Goal: Transaction & Acquisition: Purchase product/service

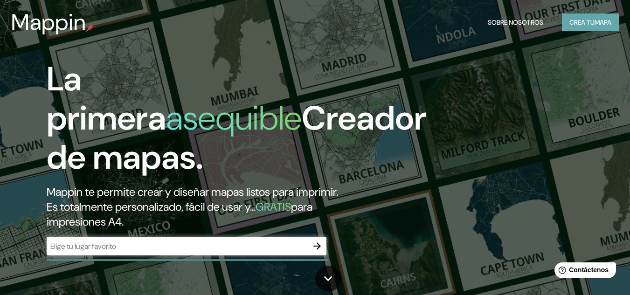
click at [590, 20] on font "Crea tu" at bounding box center [581, 22] width 25 height 8
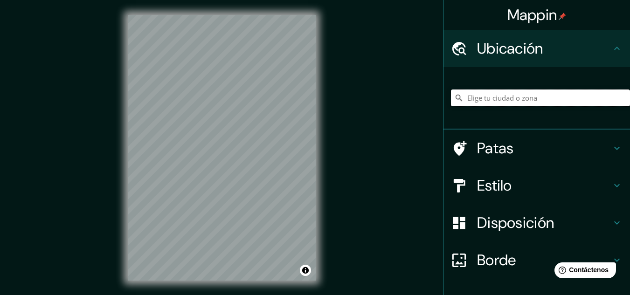
click at [499, 102] on input "Elige tu ciudad o zona" at bounding box center [540, 98] width 179 height 17
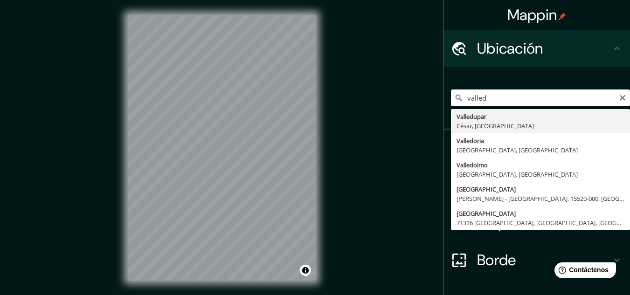
type input "Valledupar, [GEOGRAPHIC_DATA], [GEOGRAPHIC_DATA]"
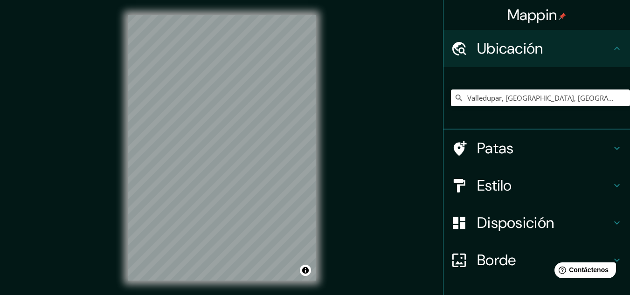
click at [500, 177] on font "Estilo" at bounding box center [494, 186] width 35 height 20
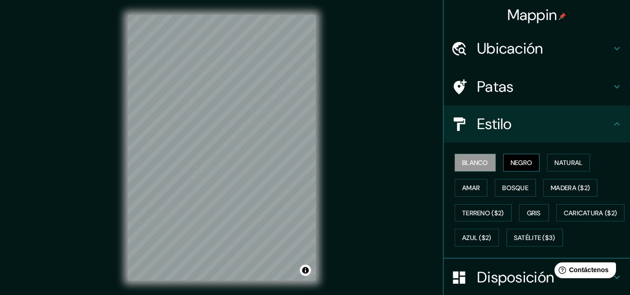
click at [521, 164] on font "Negro" at bounding box center [521, 162] width 22 height 8
click at [477, 165] on font "Blanco" at bounding box center [475, 162] width 26 height 8
click at [554, 167] on font "Natural" at bounding box center [568, 163] width 28 height 12
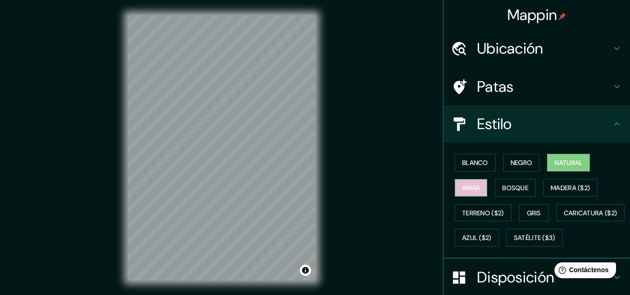
click at [476, 187] on button "Amar" at bounding box center [470, 188] width 33 height 18
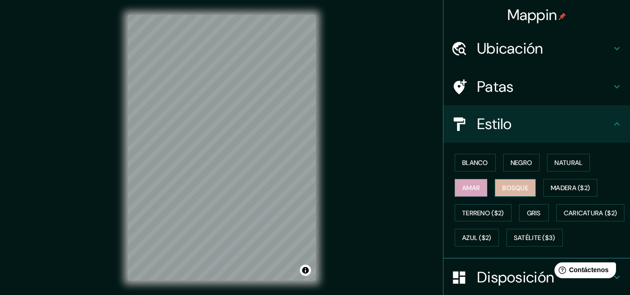
click at [511, 184] on font "Bosque" at bounding box center [515, 188] width 26 height 8
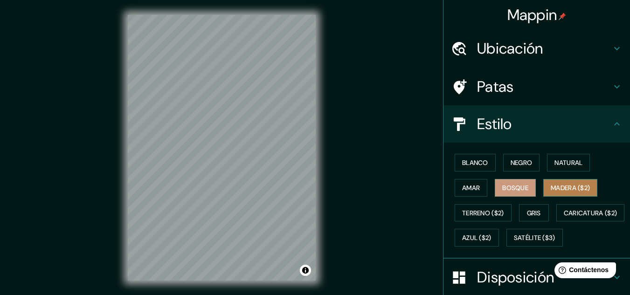
click at [551, 189] on font "Madera ($2)" at bounding box center [570, 188] width 39 height 8
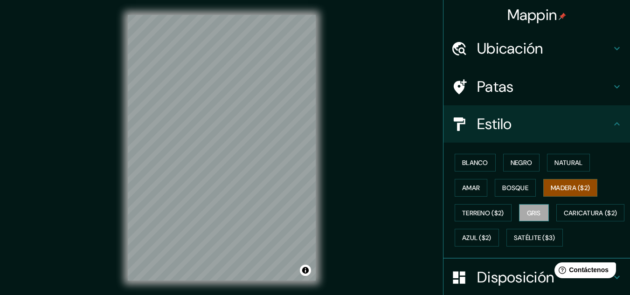
click at [520, 218] on button "Gris" at bounding box center [534, 213] width 30 height 18
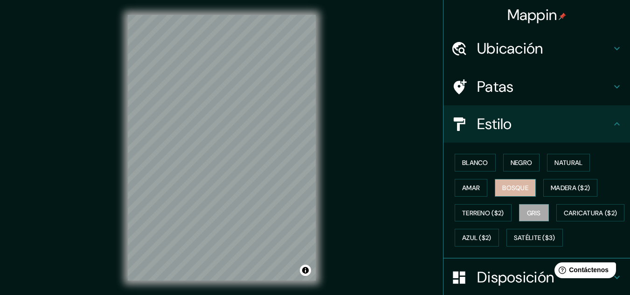
click at [516, 190] on font "Bosque" at bounding box center [515, 188] width 26 height 8
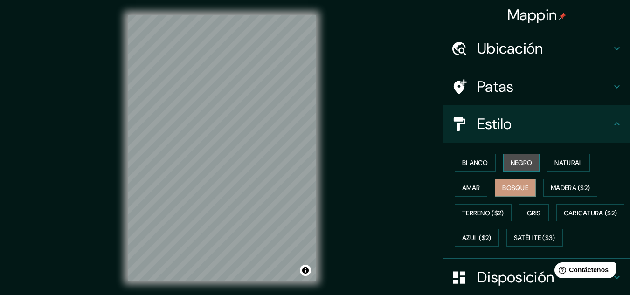
click at [523, 165] on font "Negro" at bounding box center [521, 162] width 22 height 8
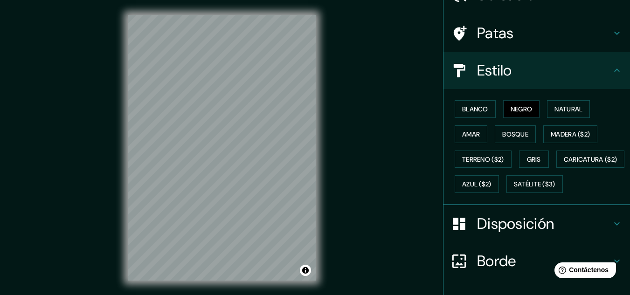
scroll to position [48, 0]
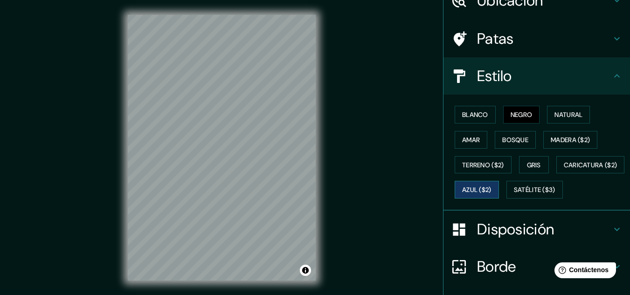
click at [499, 191] on button "Azul ($2)" at bounding box center [476, 190] width 44 height 18
click at [307, 274] on button "Activar o desactivar atribución" at bounding box center [305, 270] width 11 height 11
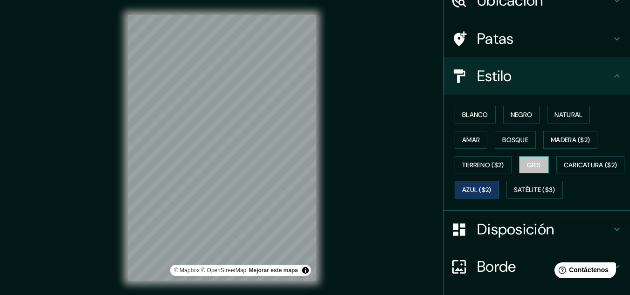
click at [527, 168] on font "Gris" at bounding box center [534, 165] width 14 height 8
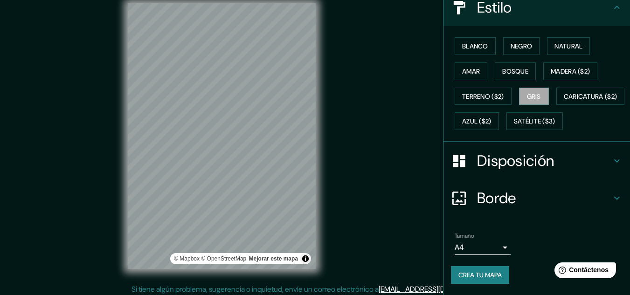
scroll to position [15, 0]
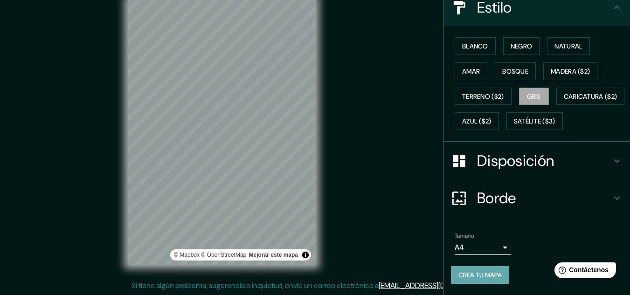
click at [483, 276] on font "Crea tu mapa" at bounding box center [479, 275] width 43 height 8
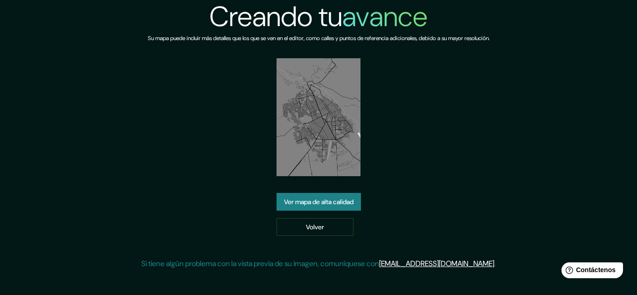
click at [323, 208] on link "Ver mapa de alta calidad" at bounding box center [318, 202] width 84 height 18
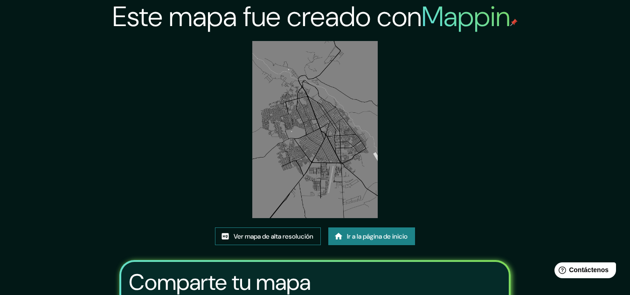
click at [276, 239] on font "Ver mapa de alta resolución" at bounding box center [274, 236] width 80 height 8
